Goal: Find contact information: Find contact information

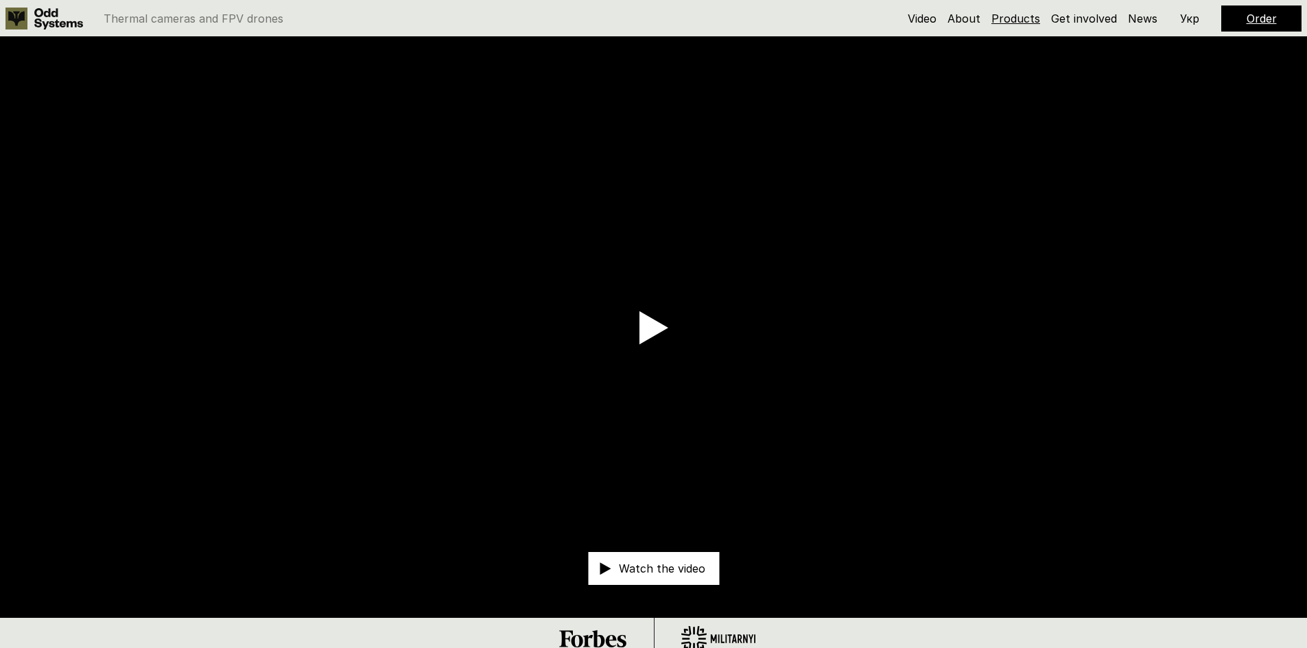
click at [1027, 19] on link "Products" at bounding box center [1015, 19] width 49 height 14
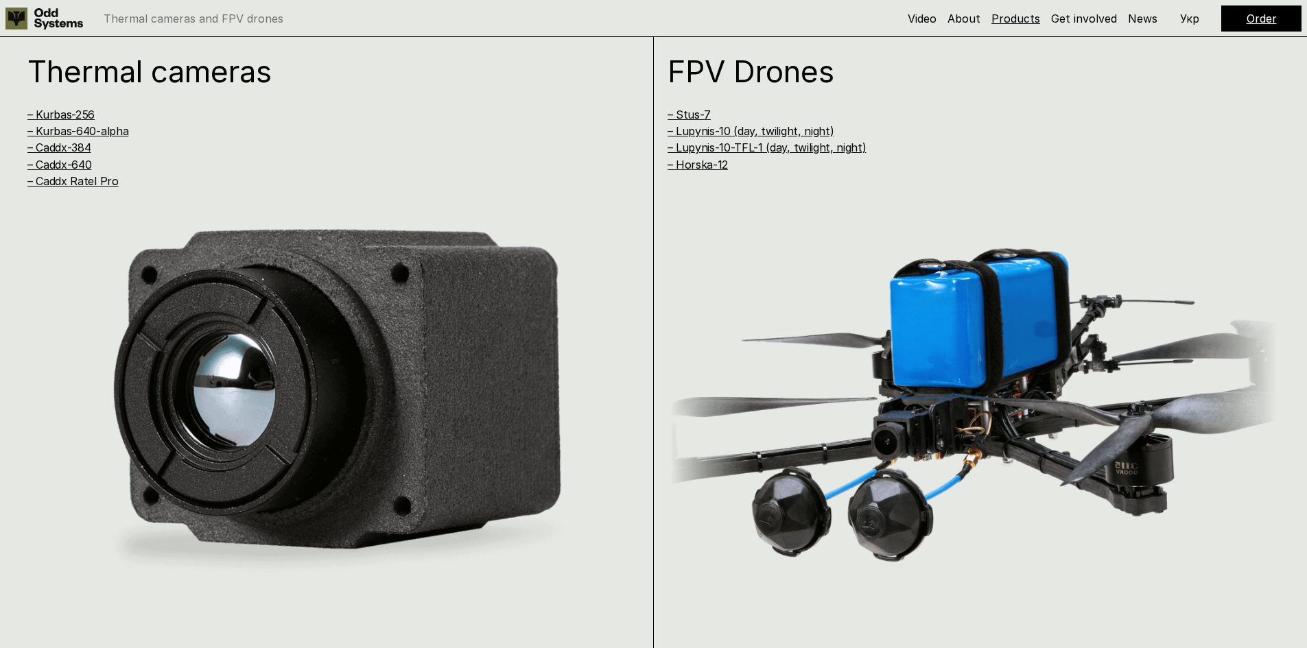
scroll to position [1308, 0]
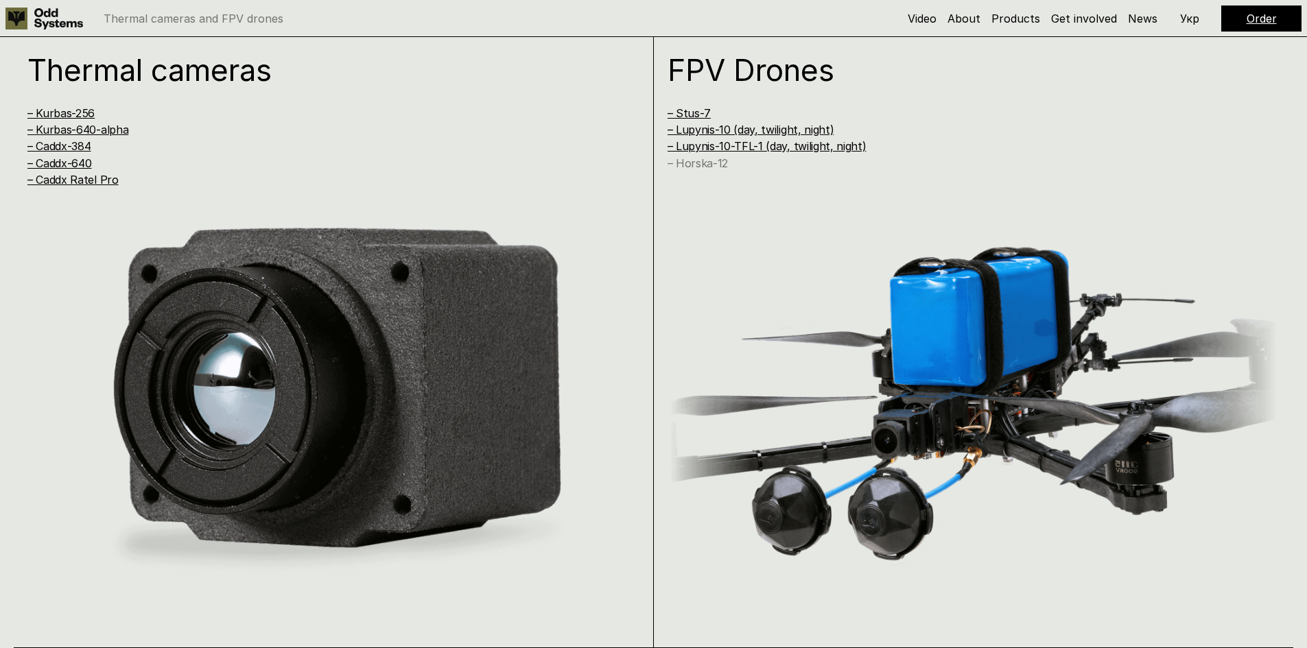
click at [702, 163] on link "– Horska-12" at bounding box center [697, 163] width 60 height 14
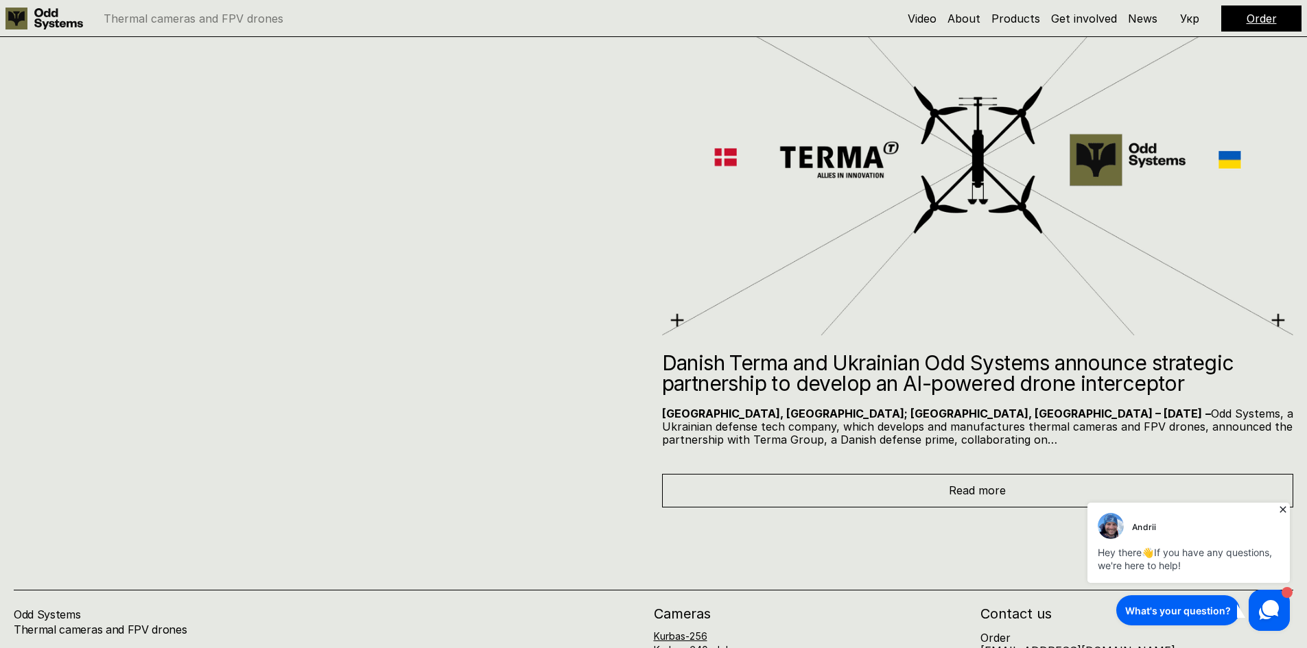
scroll to position [8976, 0]
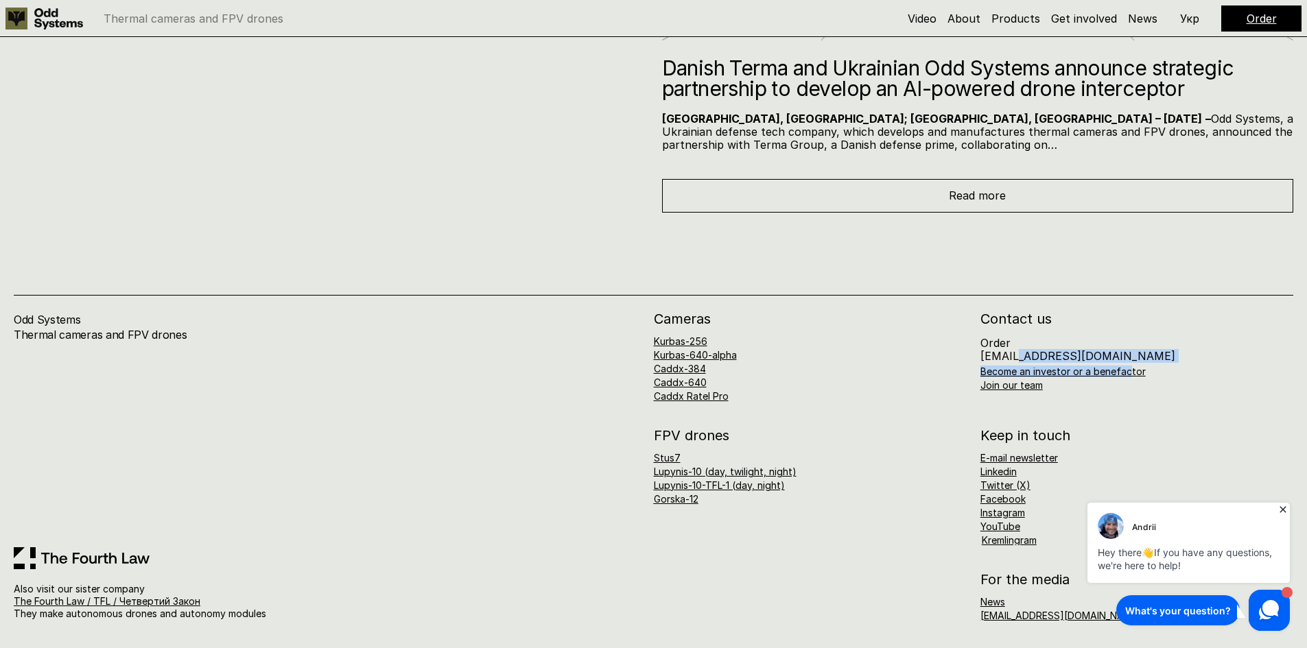
drag, startPoint x: 1100, startPoint y: 349, endPoint x: 1018, endPoint y: 351, distance: 81.6
click at [1018, 351] on div "Order [EMAIL_ADDRESS][DOMAIN_NAME] Become an investor or a benefactor Join our …" at bounding box center [1136, 364] width 313 height 54
click at [1121, 399] on div "Cameras Kurbas-256 Kurbas-640-alpha Caddx-384 Caddx-640 Caddx Ratel Pro Contact…" at bounding box center [974, 356] width 640 height 89
drag, startPoint x: 1098, startPoint y: 356, endPoint x: 977, endPoint y: 357, distance: 121.4
click at [977, 357] on div "Cameras Kurbas-256 Kurbas-640-alpha Caddx-384 Caddx-640 Caddx Ratel Pro Contact…" at bounding box center [974, 356] width 640 height 89
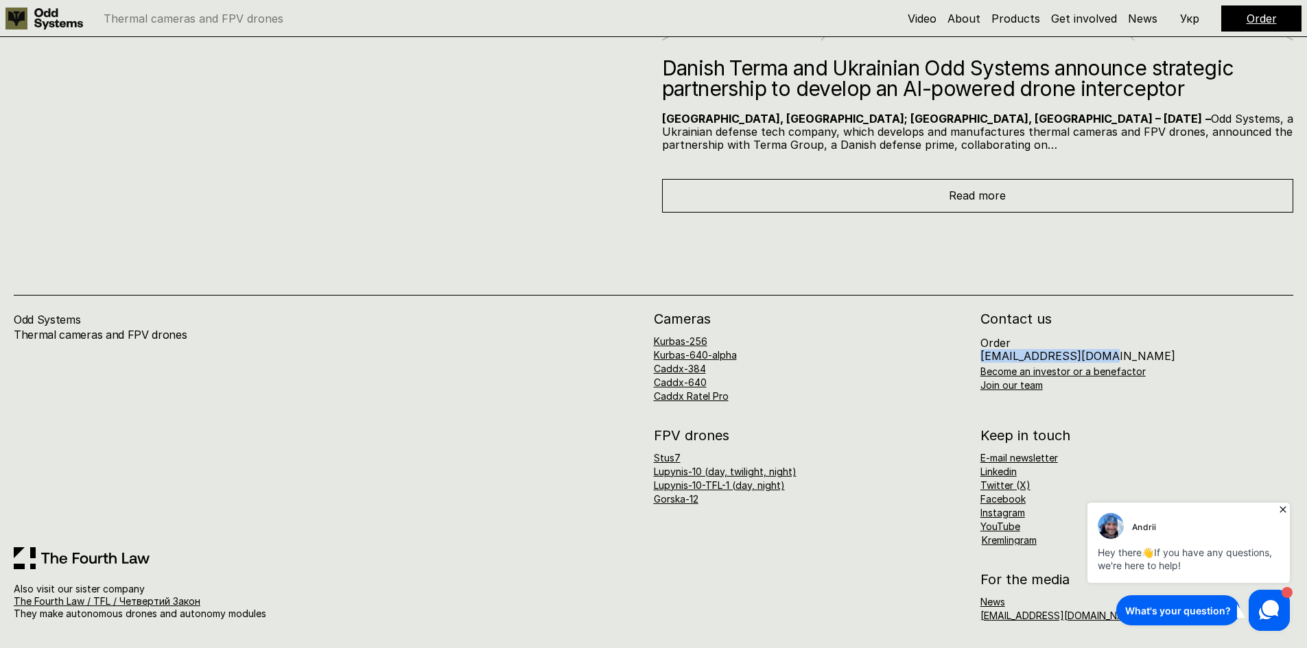
copy p "[EMAIL_ADDRESS][DOMAIN_NAME]"
click at [976, 19] on link "About" at bounding box center [963, 19] width 33 height 14
